Goal: Transaction & Acquisition: Purchase product/service

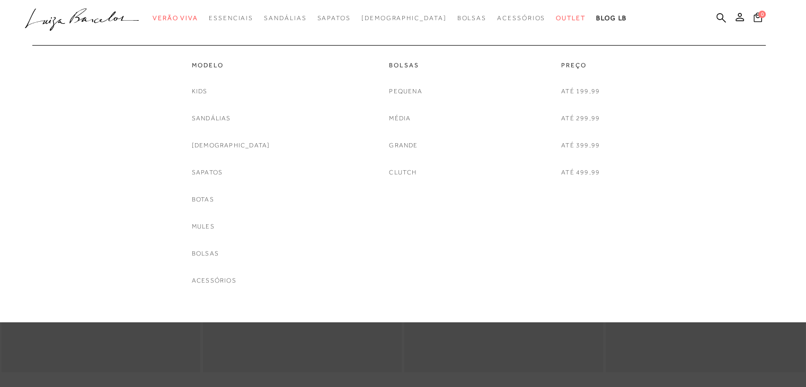
click at [556, 17] on span "Outlet" at bounding box center [571, 17] width 30 height 7
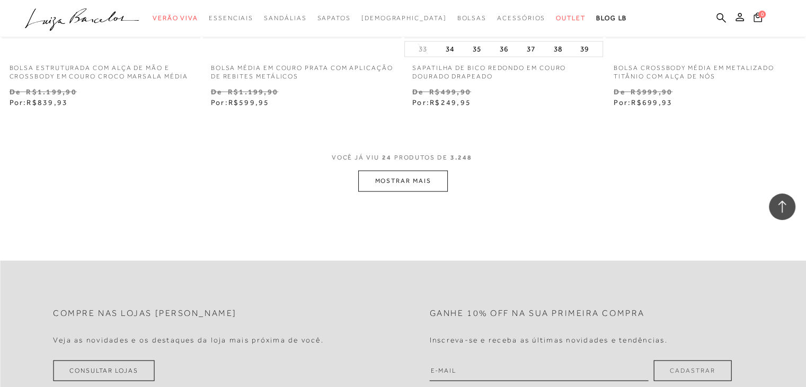
scroll to position [2279, 0]
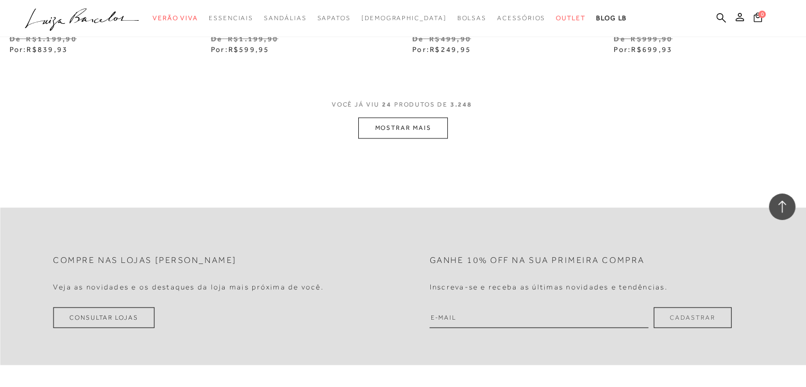
click at [425, 121] on button "MOSTRAR MAIS" at bounding box center [402, 128] width 89 height 21
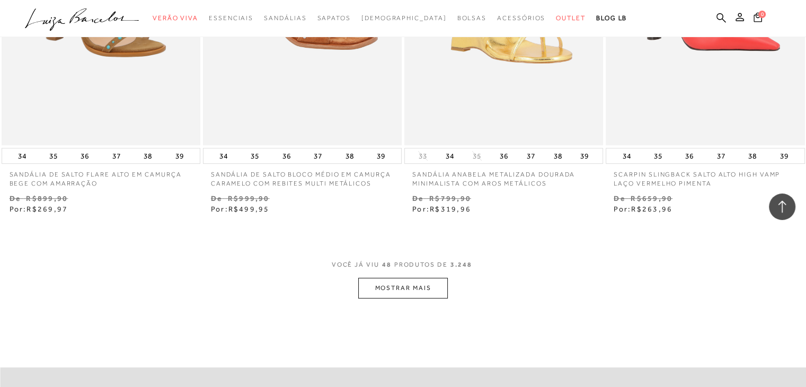
scroll to position [4505, 0]
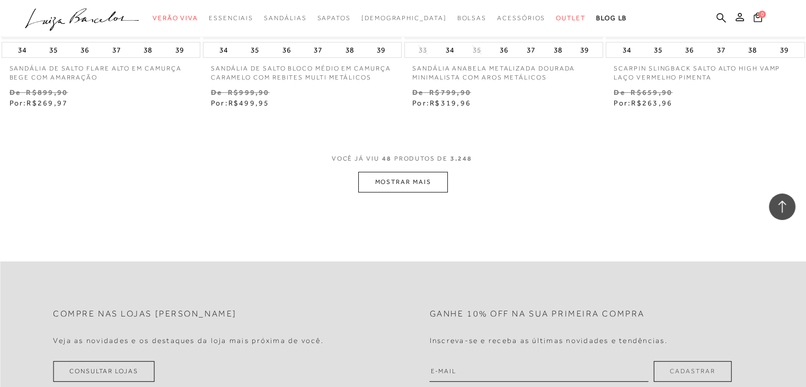
click at [419, 180] on button "MOSTRAR MAIS" at bounding box center [402, 182] width 89 height 21
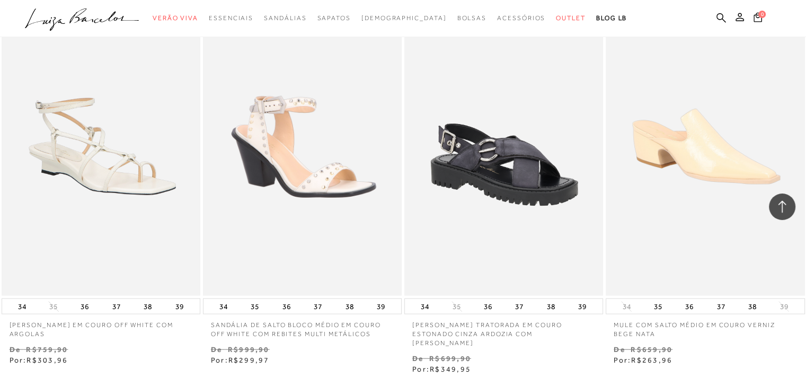
scroll to position [6625, 0]
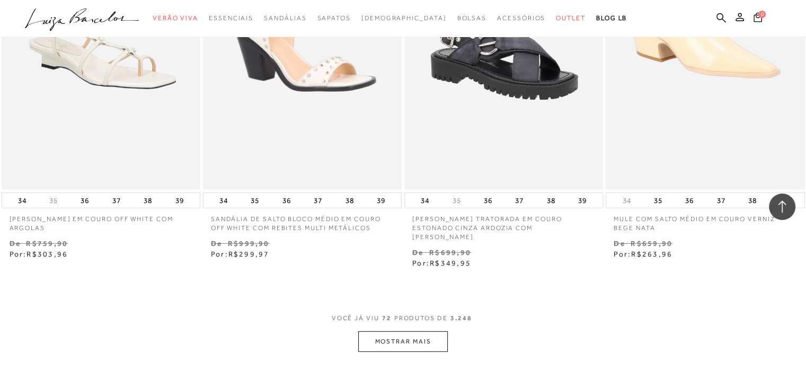
click at [418, 333] on button "MOSTRAR MAIS" at bounding box center [402, 341] width 89 height 21
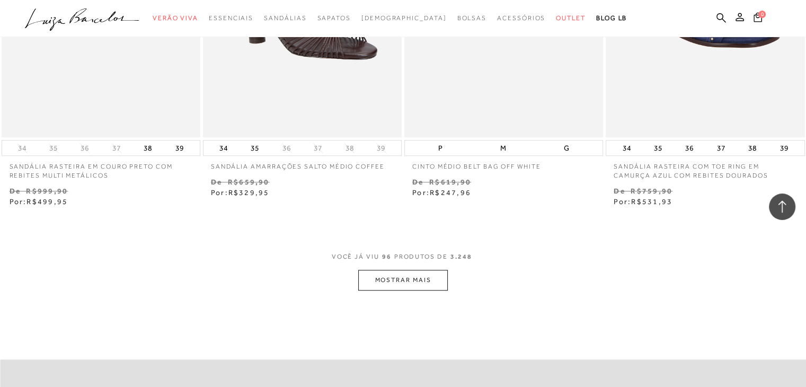
scroll to position [9115, 0]
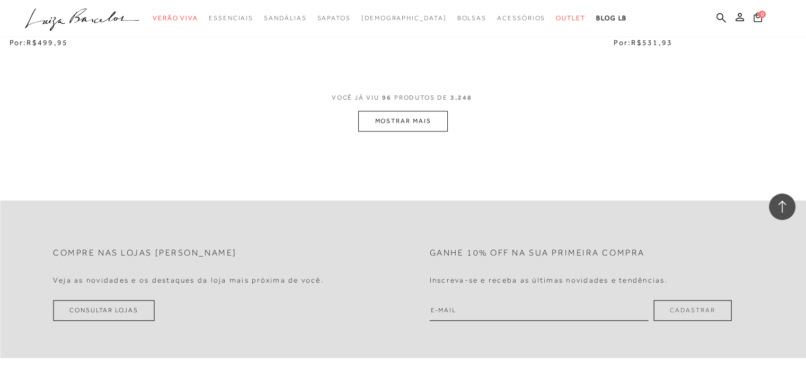
click at [403, 111] on button "MOSTRAR MAIS" at bounding box center [402, 121] width 89 height 21
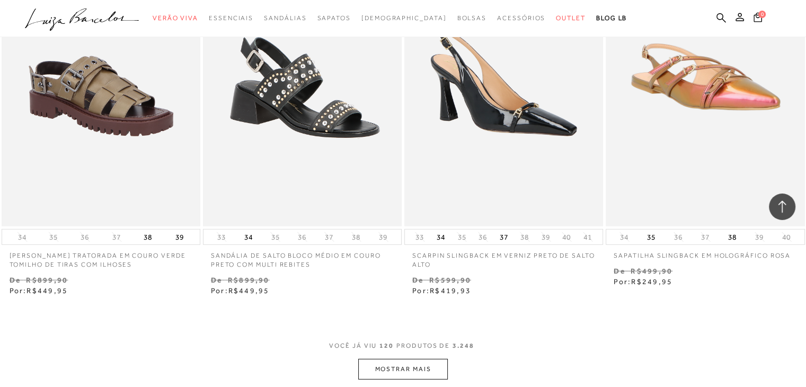
scroll to position [11341, 0]
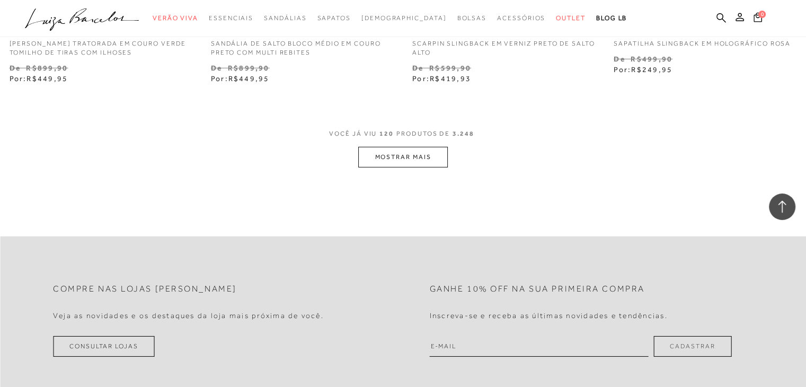
click at [413, 147] on button "MOSTRAR MAIS" at bounding box center [402, 157] width 89 height 21
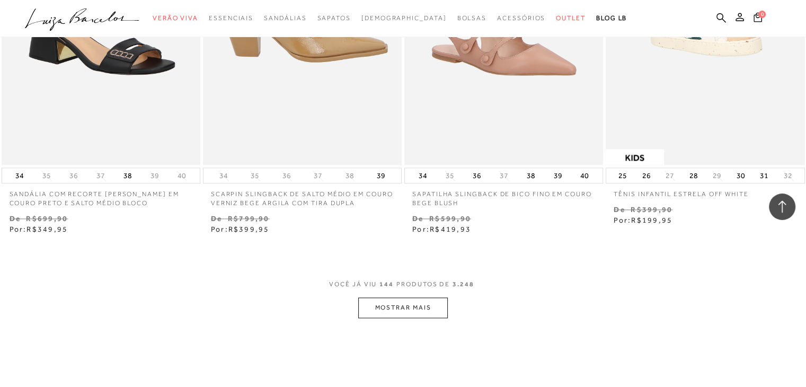
scroll to position [13514, 0]
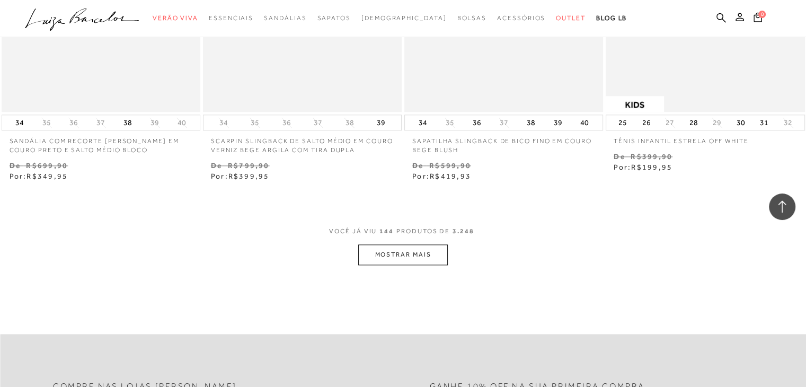
click at [420, 244] on button "MOSTRAR MAIS" at bounding box center [402, 254] width 89 height 21
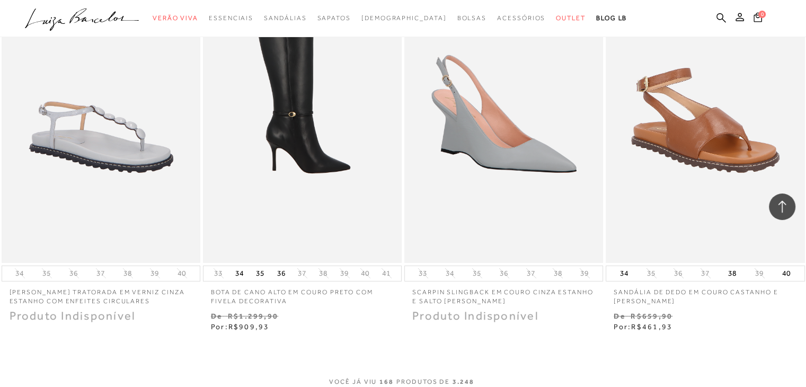
scroll to position [15687, 0]
